Goal: Task Accomplishment & Management: Manage account settings

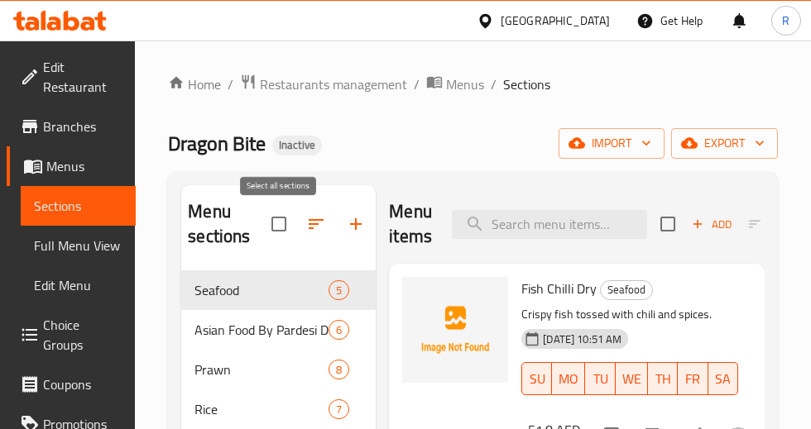
scroll to position [257, 0]
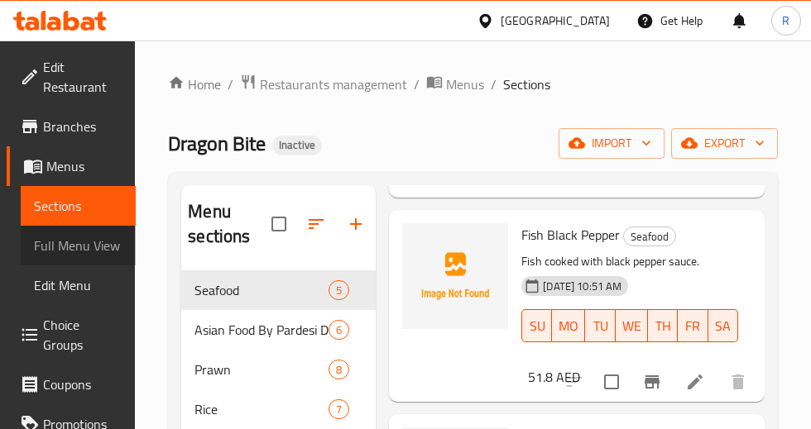
click at [50, 243] on span "Full Menu View" at bounding box center [78, 246] width 89 height 20
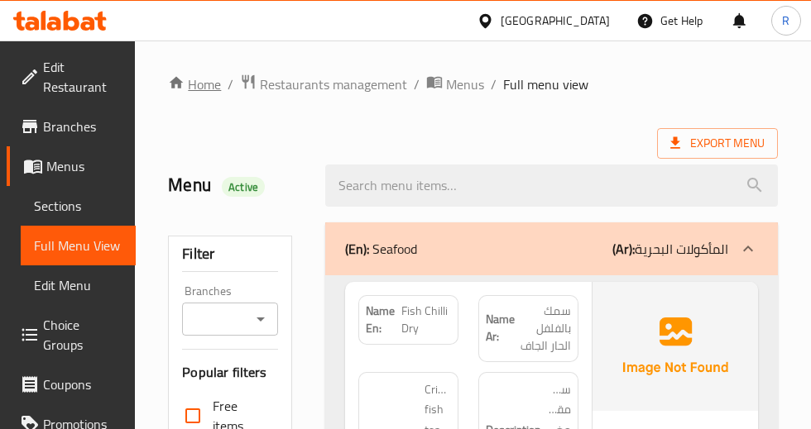
click at [190, 86] on link "Home" at bounding box center [194, 84] width 53 height 20
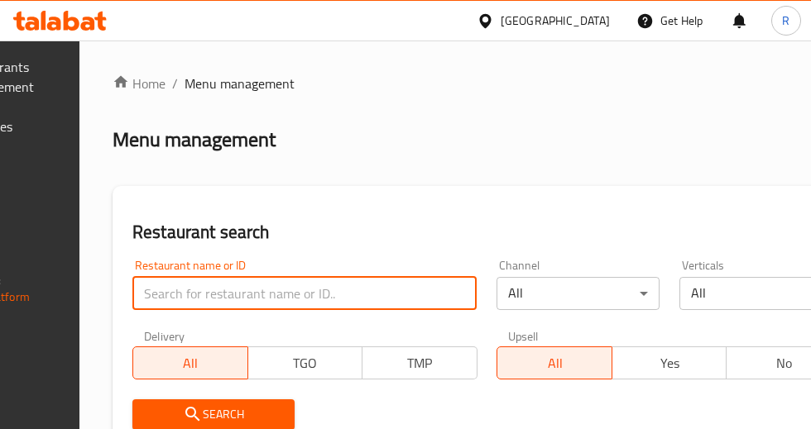
click at [275, 292] on input "search" at bounding box center [304, 293] width 344 height 33
type input "Indian Palace"
click button "Search" at bounding box center [213, 415] width 162 height 31
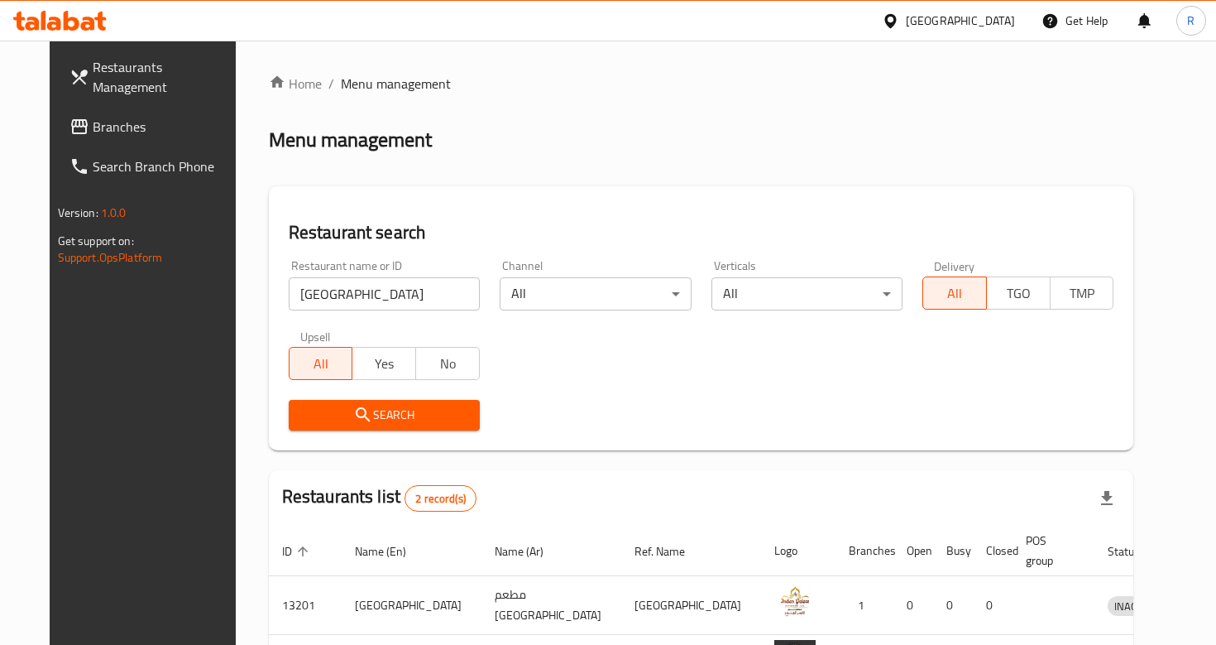
scroll to position [139, 0]
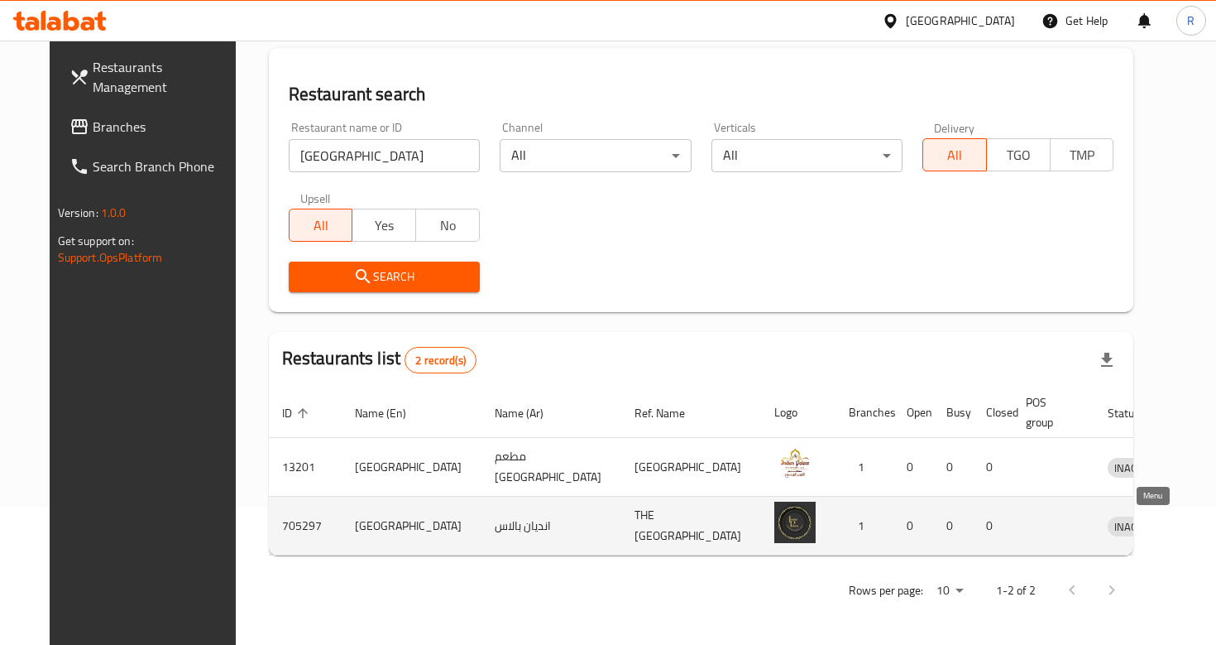
click at [810, 429] on icon "enhanced table" at bounding box center [1207, 526] width 20 height 20
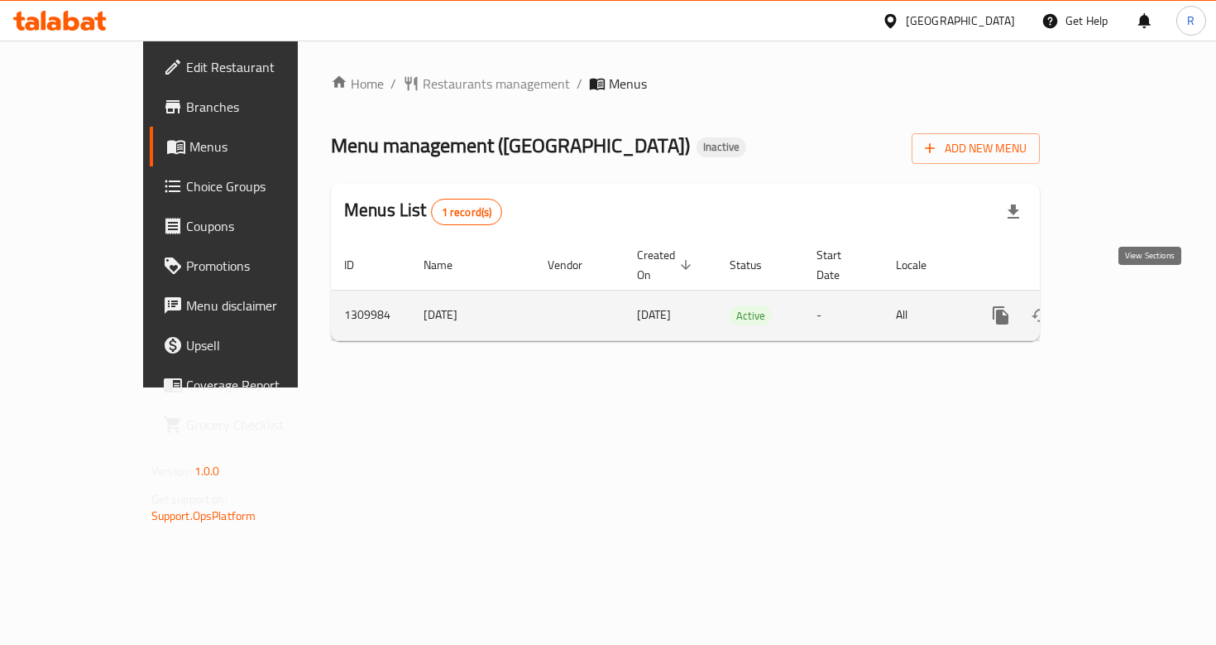
click at [810, 308] on icon "enhanced table" at bounding box center [1120, 315] width 15 height 15
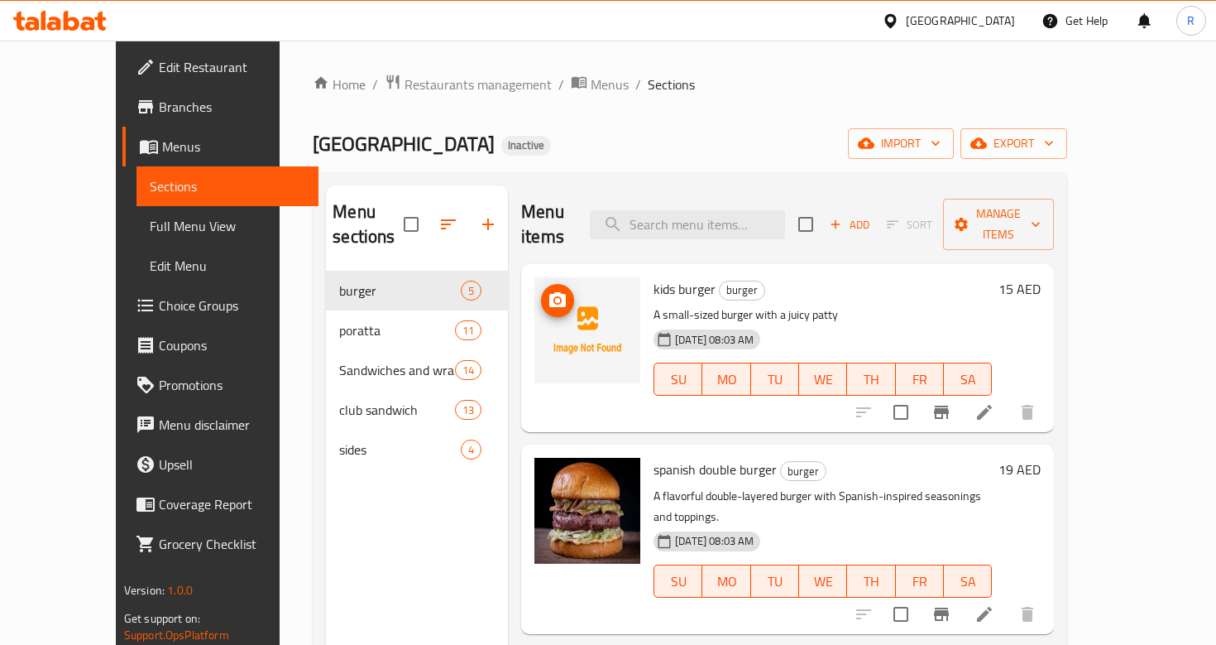
scroll to position [300, 0]
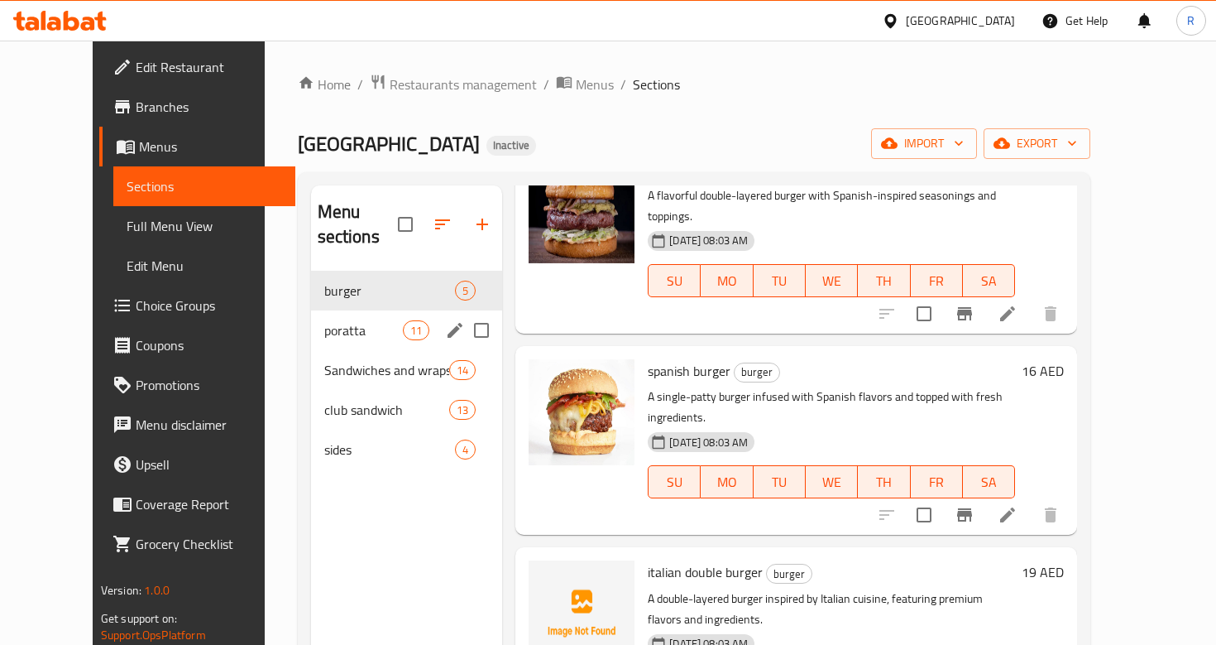
click at [324, 320] on span "poratta" at bounding box center [363, 330] width 79 height 20
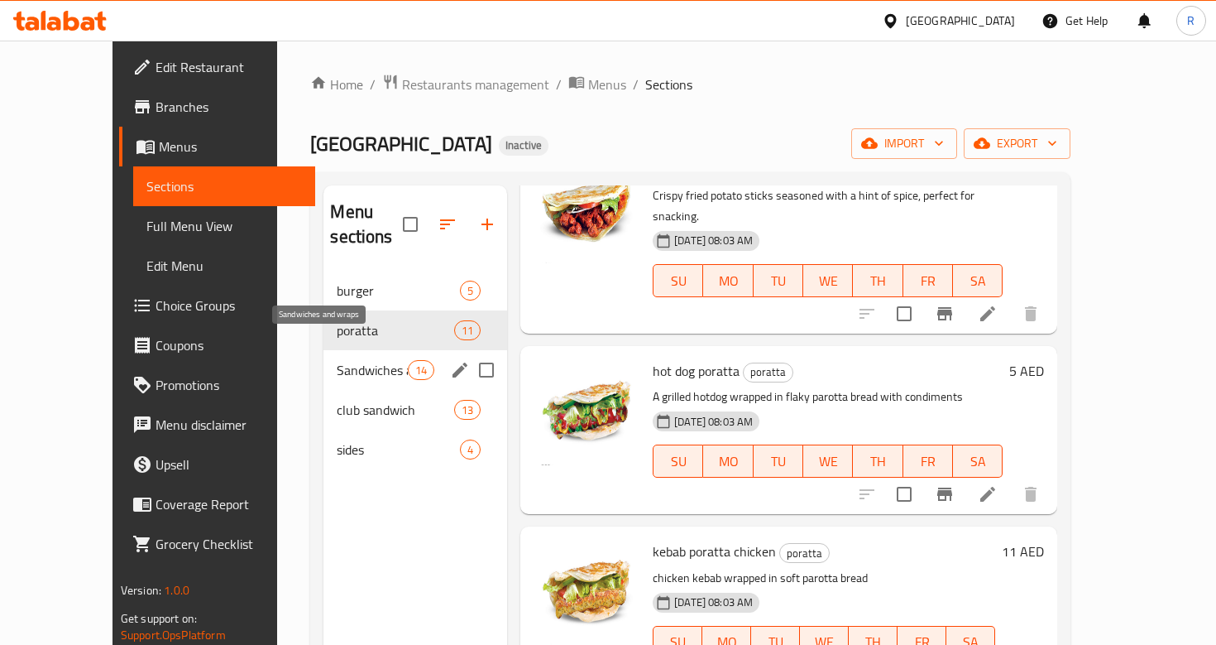
click at [324, 355] on div "Sandwiches and wraps 14" at bounding box center [416, 370] width 184 height 40
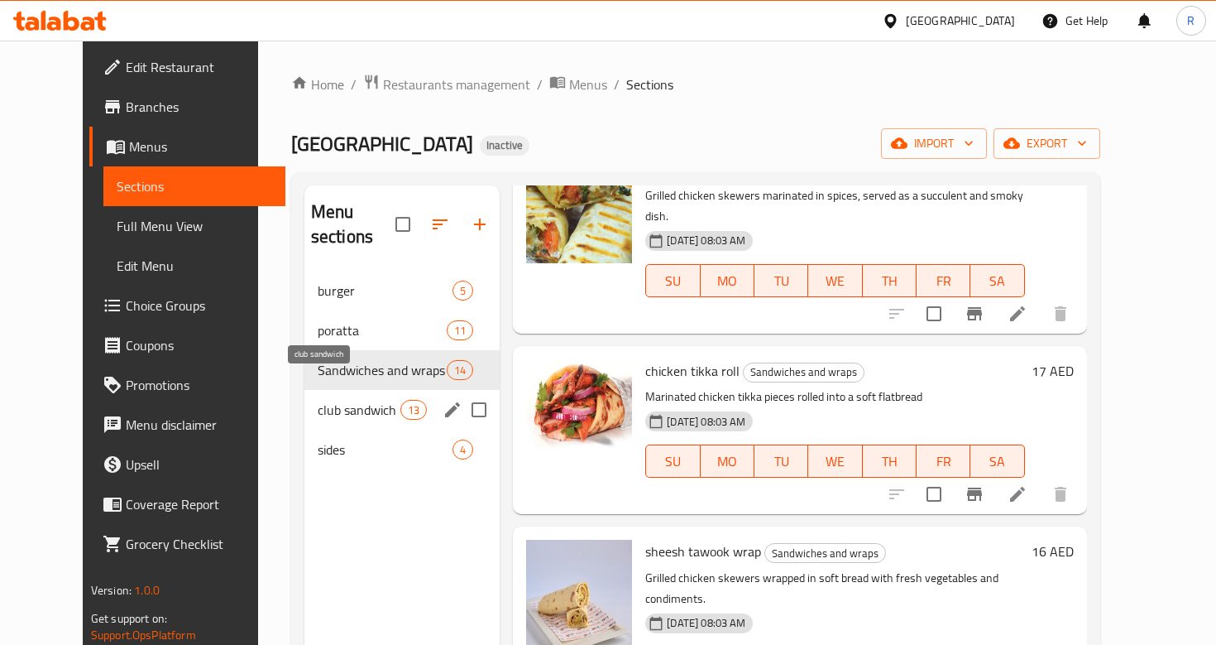
click at [318, 400] on span "club sandwich" at bounding box center [359, 410] width 83 height 20
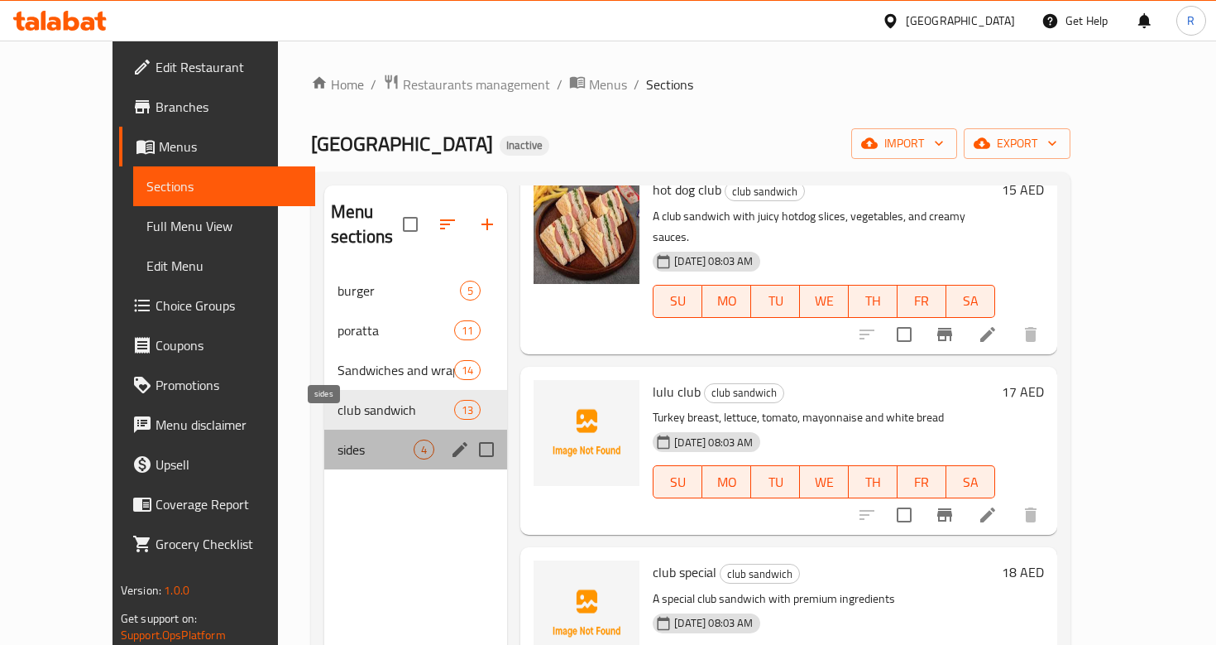
click at [338, 429] on span "sides" at bounding box center [376, 449] width 76 height 20
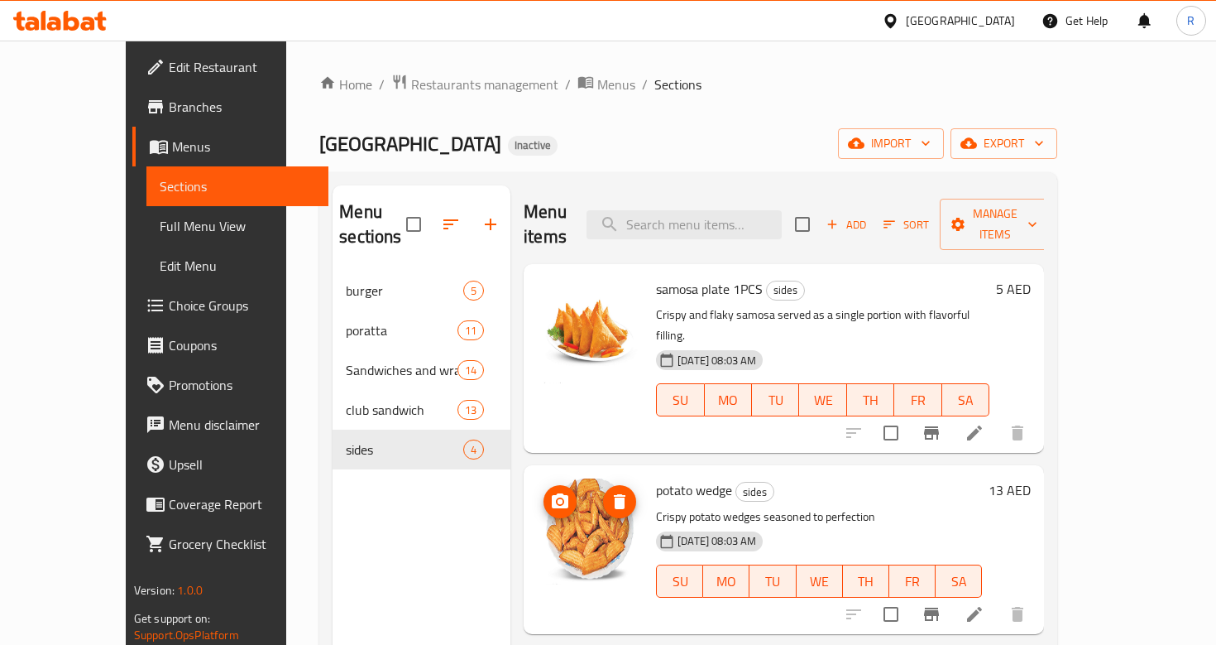
scroll to position [120, 0]
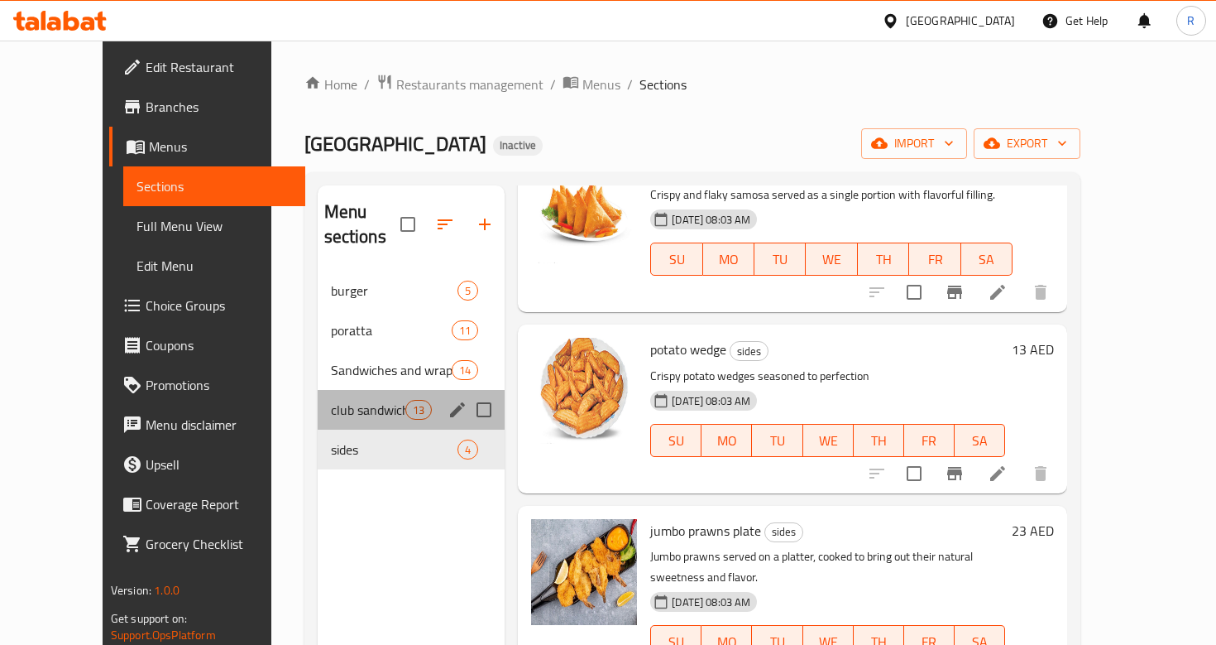
click at [318, 390] on div "club sandwich 13" at bounding box center [412, 410] width 188 height 40
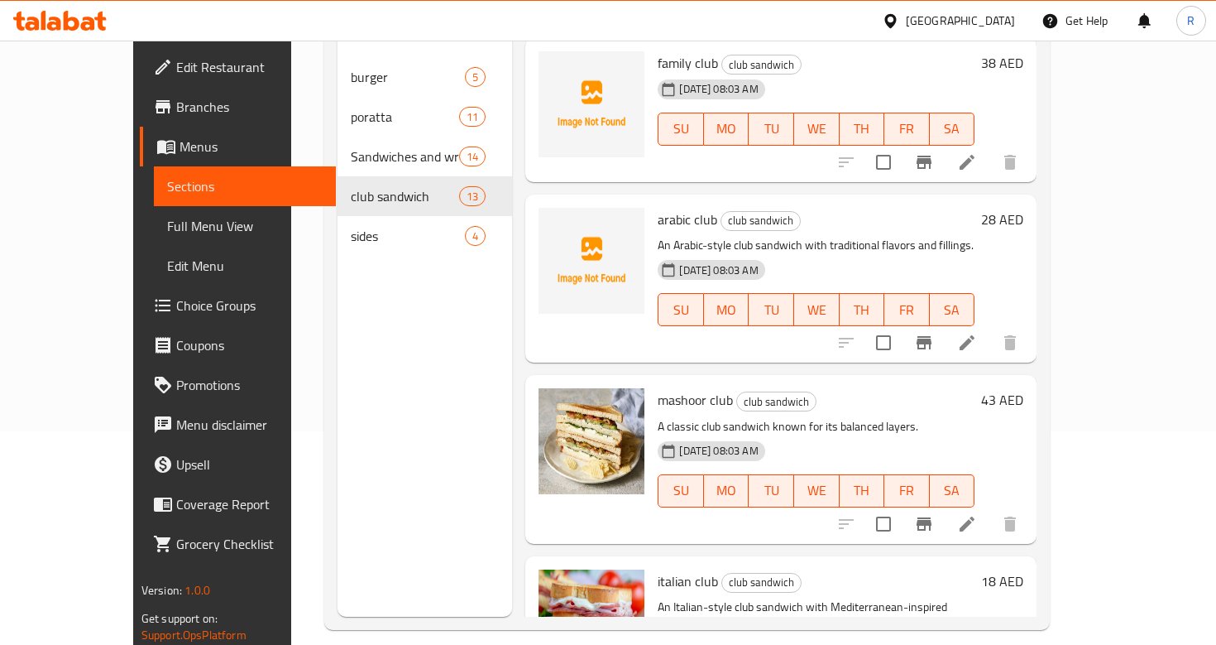
scroll to position [232, 0]
